Goal: Complete application form

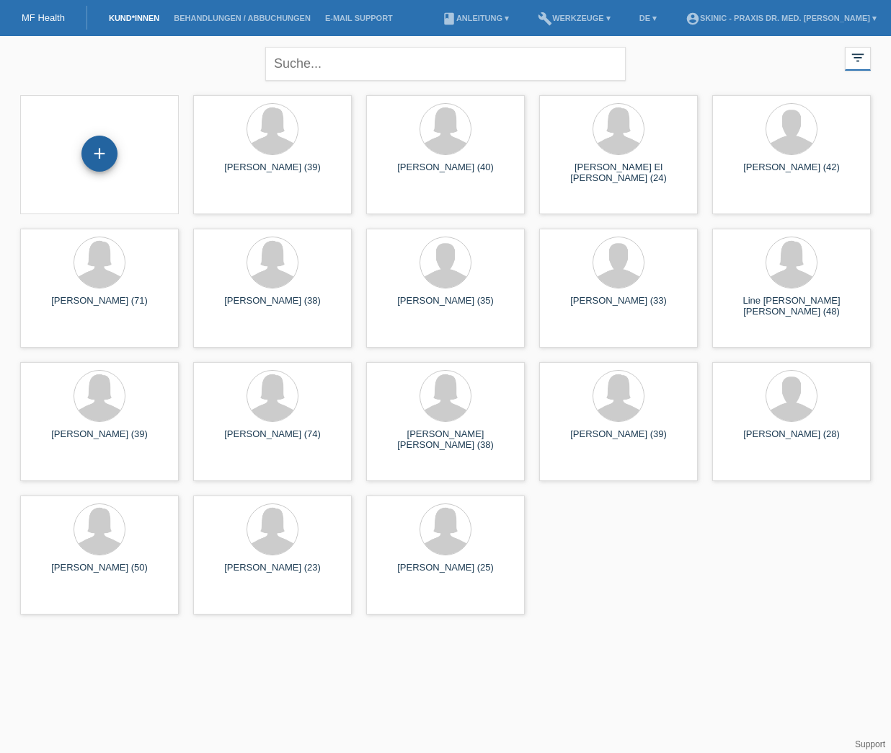
click at [112, 152] on div "+" at bounding box center [99, 154] width 36 height 36
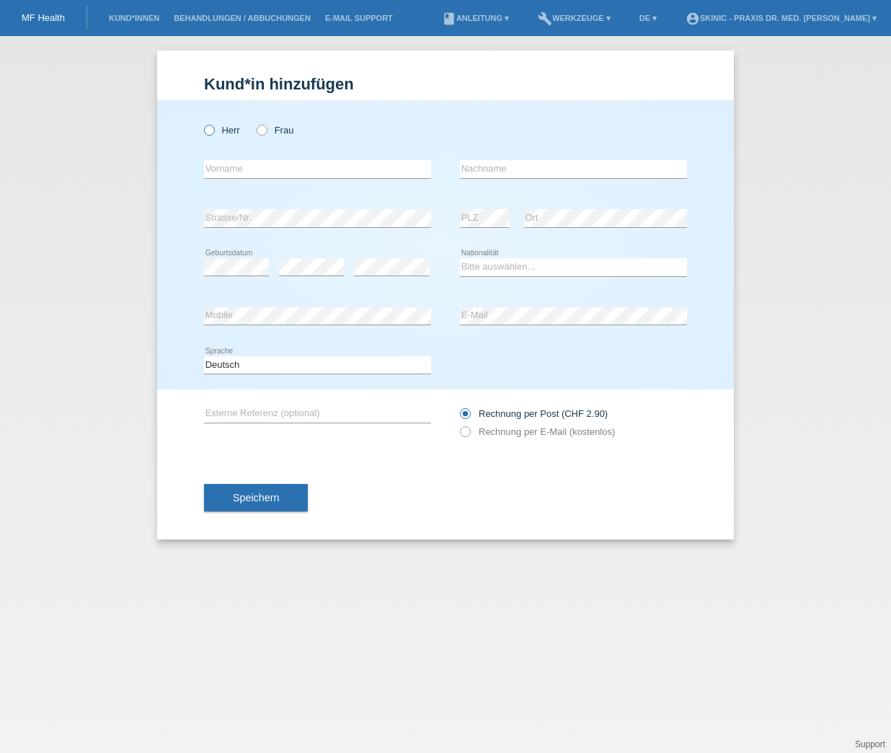
click at [231, 133] on label "Herr" at bounding box center [222, 130] width 36 height 11
click at [213, 133] on input "Herr" at bounding box center [208, 129] width 9 height 9
radio input "true"
click at [241, 175] on input "text" at bounding box center [317, 169] width 227 height 18
type input "Eduardo"
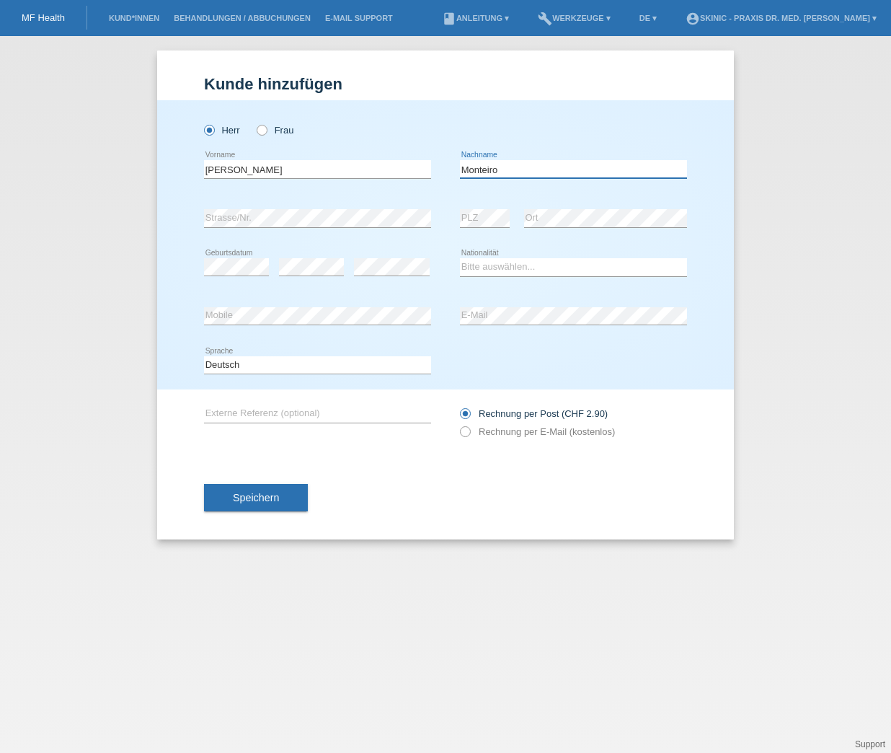
type input "Monteiro"
click at [529, 326] on div "error E-Mail" at bounding box center [573, 316] width 227 height 49
click at [469, 492] on div "Speichern" at bounding box center [445, 498] width 483 height 84
click at [611, 483] on div "Speichern" at bounding box center [445, 498] width 483 height 84
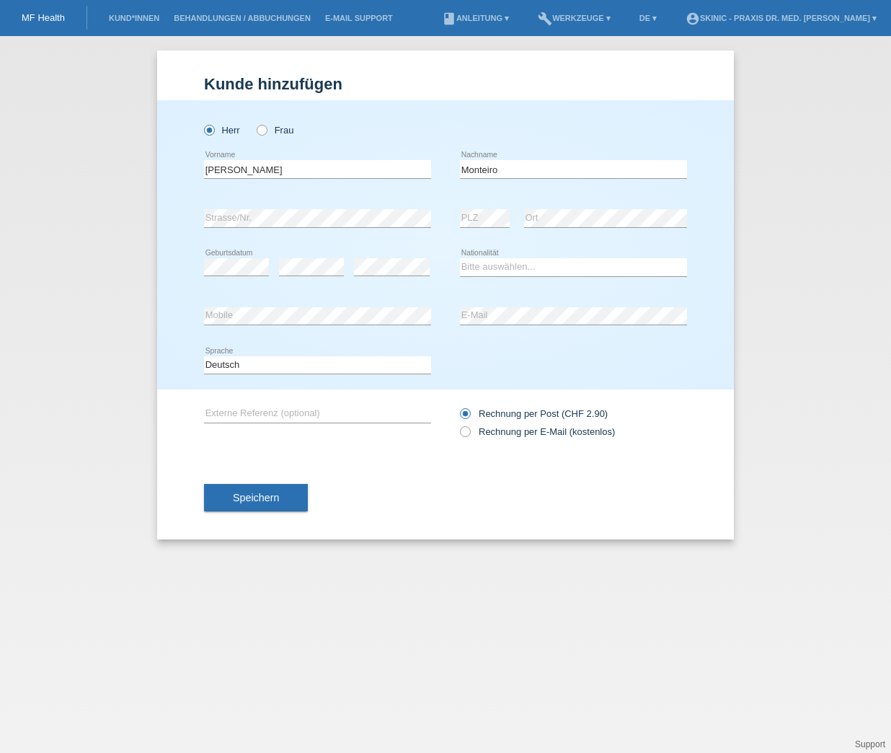
scroll to position [-2, 0]
drag, startPoint x: 627, startPoint y: 445, endPoint x: 444, endPoint y: 413, distance: 186.7
click at [444, 413] on div "error Externe Referenz (optional) Rechnung per Post (CHF 2.90)" at bounding box center [445, 422] width 483 height 66
copy div "Rechnung per Post (CHF 2.90) Rechnung per E-Mail (kostenlos)"
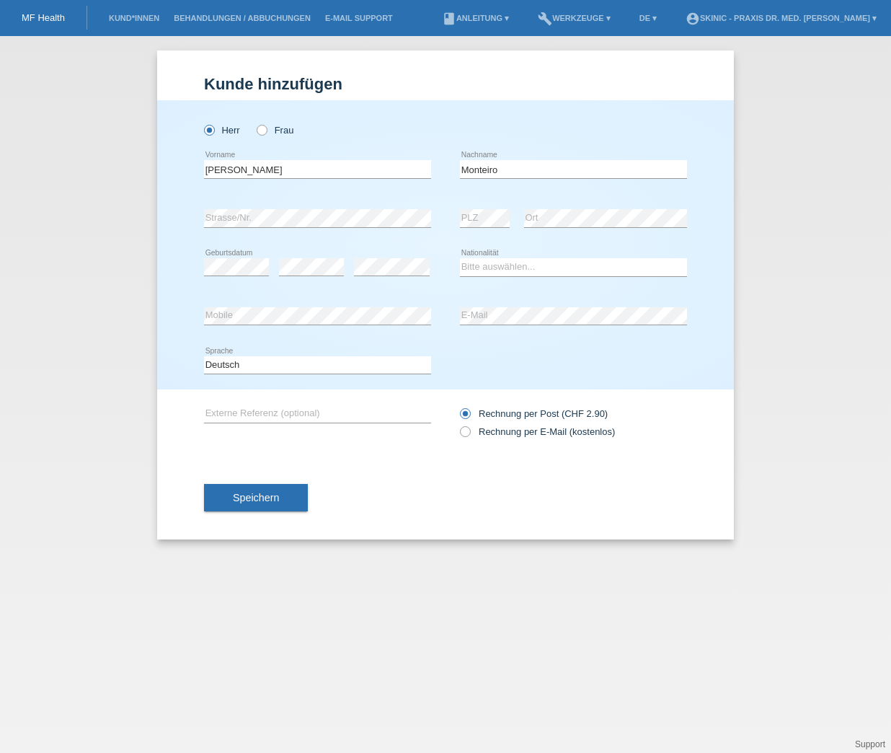
drag, startPoint x: 673, startPoint y: 539, endPoint x: 674, endPoint y: 527, distance: 12.3
click at [673, 538] on div "Speichern" at bounding box center [445, 498] width 483 height 84
